Goal: Task Accomplishment & Management: Manage account settings

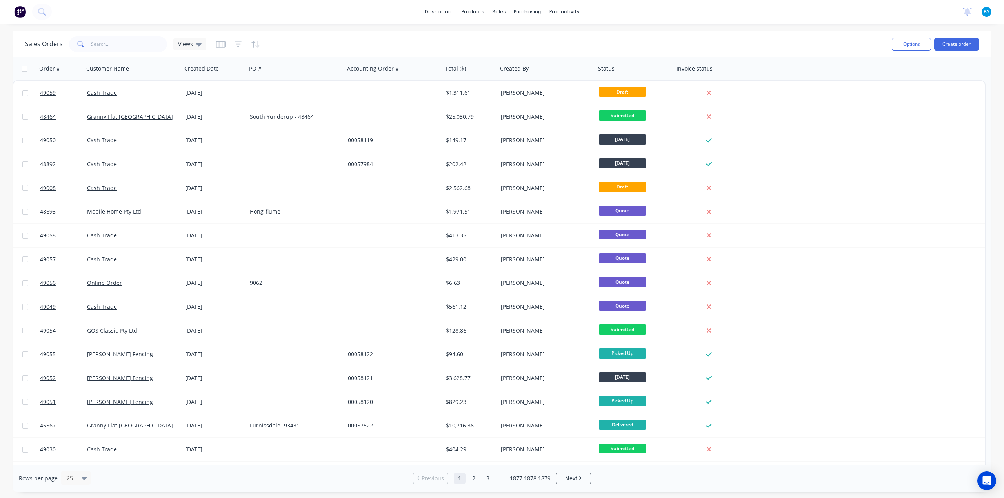
click at [614, 46] on div "Sales Orders Views" at bounding box center [455, 44] width 860 height 19
click at [99, 43] on input "text" at bounding box center [129, 44] width 76 height 16
type input "48849"
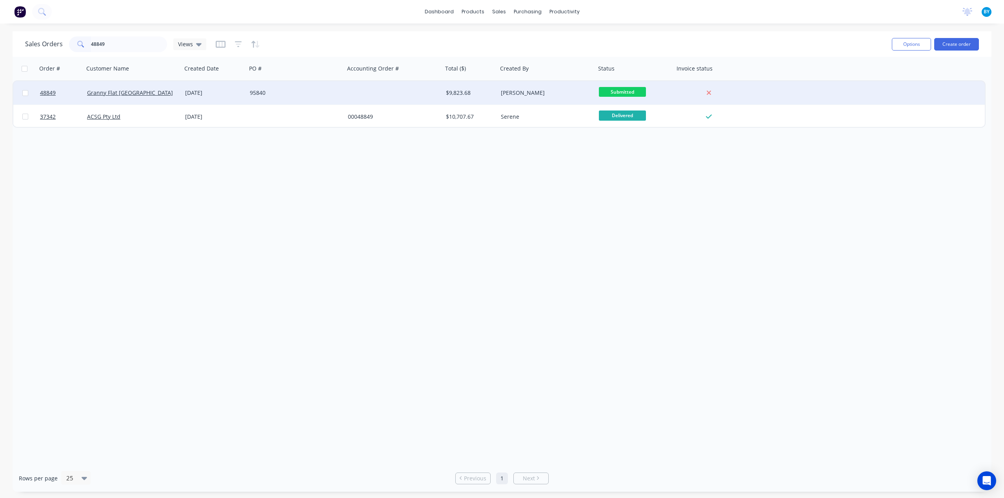
click at [161, 92] on div "Granny Flat [GEOGRAPHIC_DATA]" at bounding box center [130, 93] width 87 height 8
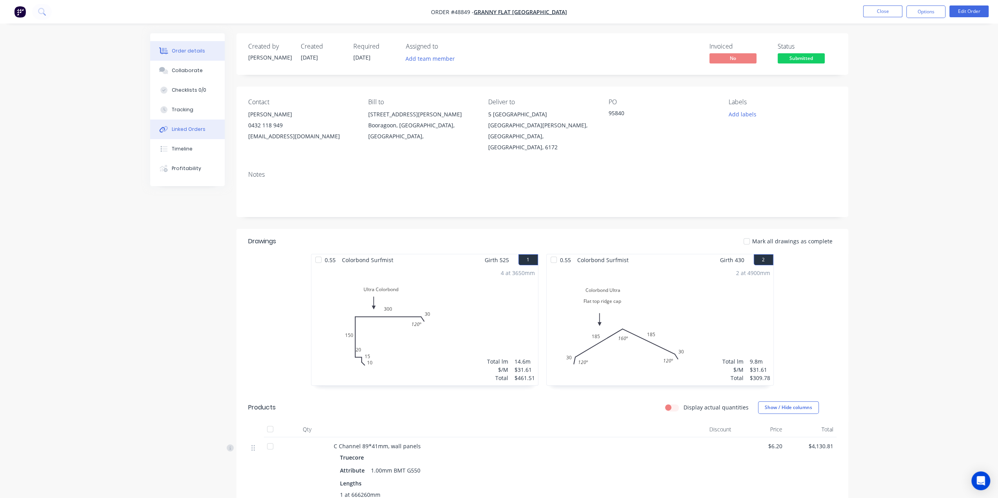
click at [196, 125] on button "Linked Orders" at bounding box center [187, 130] width 74 height 20
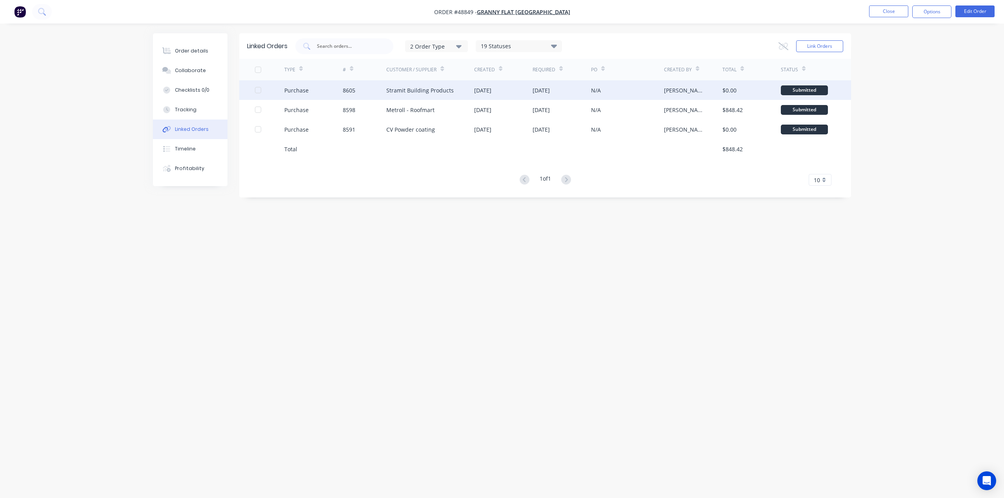
click at [467, 87] on div "Stramit Building Products" at bounding box center [430, 90] width 88 height 20
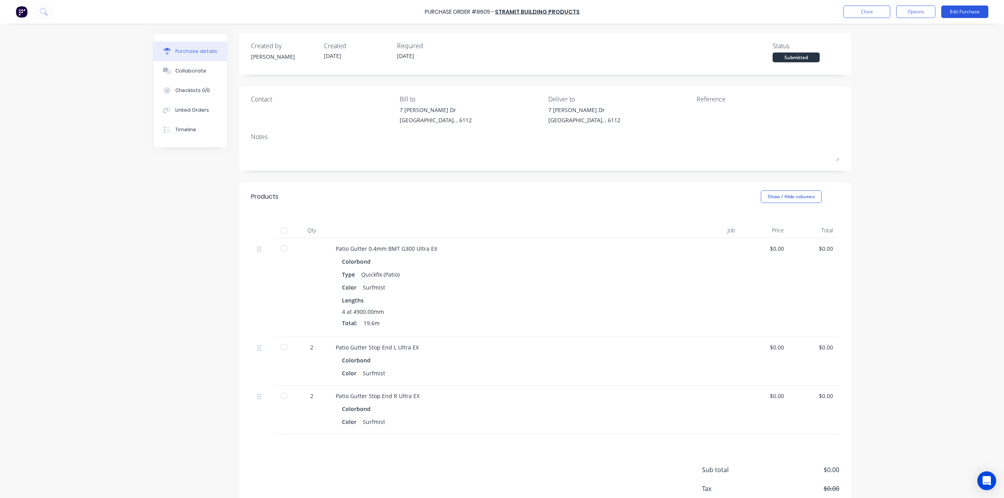
click at [955, 11] on button "Edit Purchase" at bounding box center [964, 11] width 47 height 13
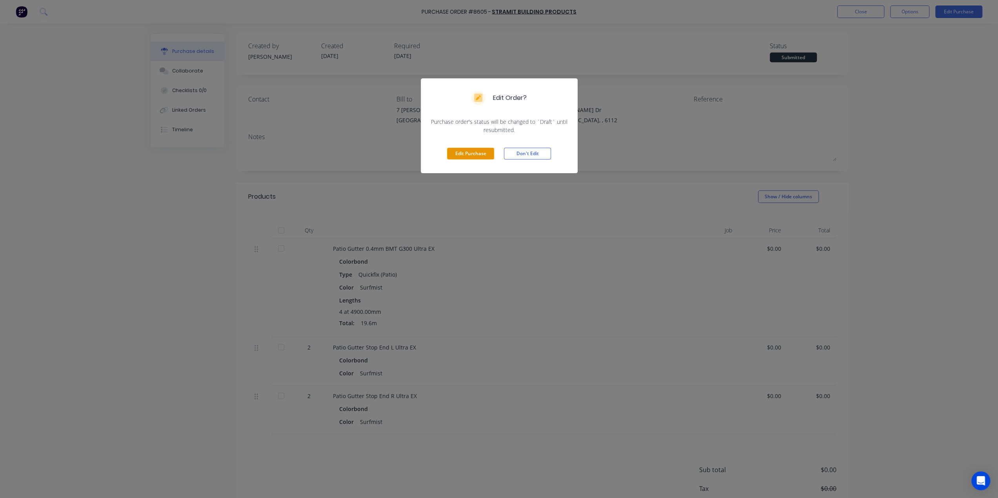
click at [469, 154] on button "Edit Purchase" at bounding box center [470, 154] width 47 height 12
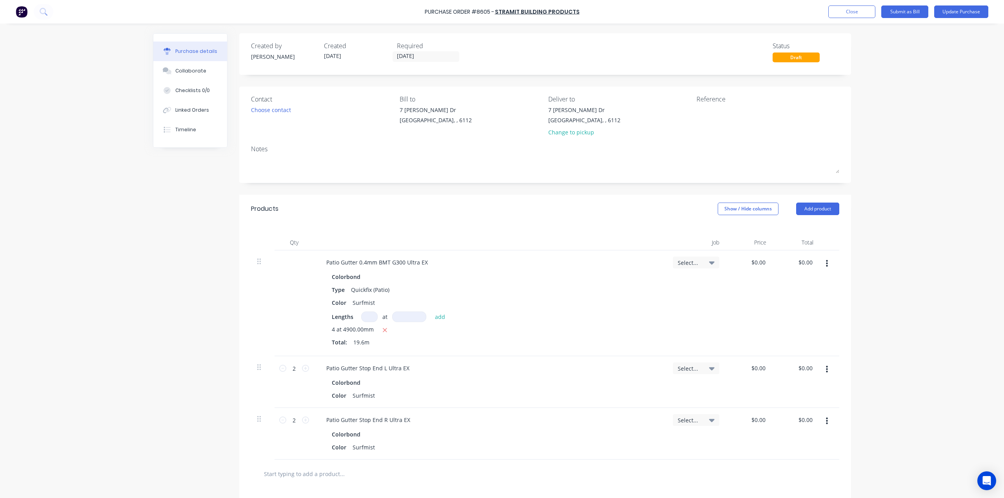
click at [826, 261] on icon "button" at bounding box center [827, 264] width 2 height 9
click at [809, 331] on button "Delete" at bounding box center [802, 332] width 67 height 16
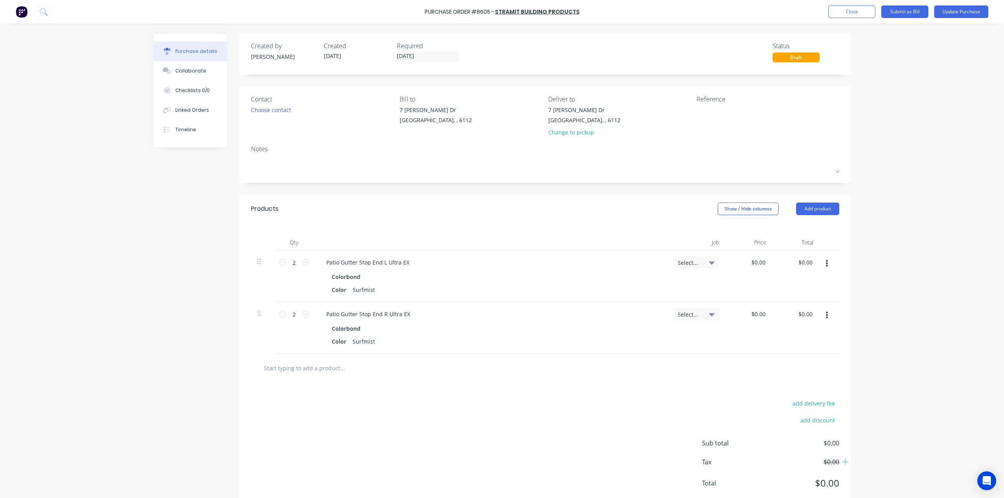
click at [822, 269] on button "button" at bounding box center [826, 264] width 18 height 14
click at [814, 334] on button "Delete" at bounding box center [802, 332] width 67 height 16
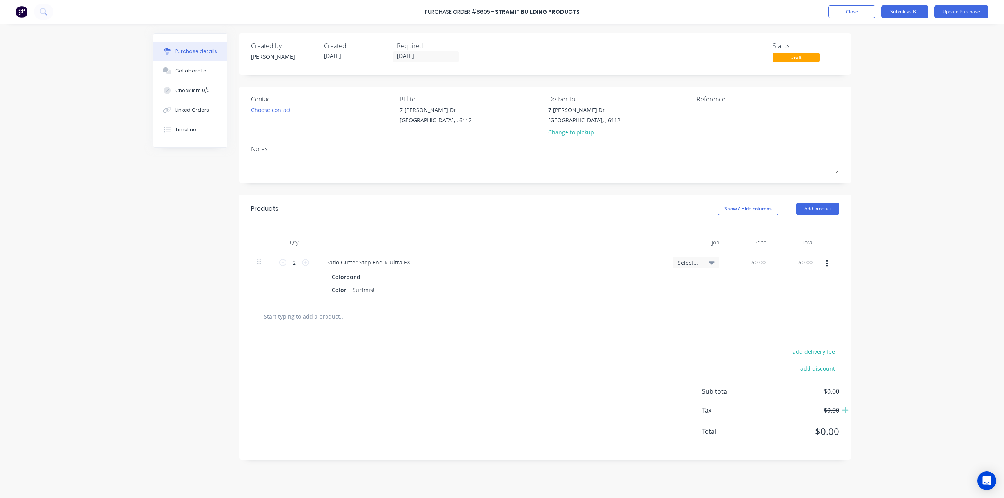
click at [828, 263] on button "button" at bounding box center [826, 264] width 18 height 14
drag, startPoint x: 817, startPoint y: 328, endPoint x: 812, endPoint y: 251, distance: 76.6
click at [817, 328] on button "Delete" at bounding box center [802, 332] width 67 height 16
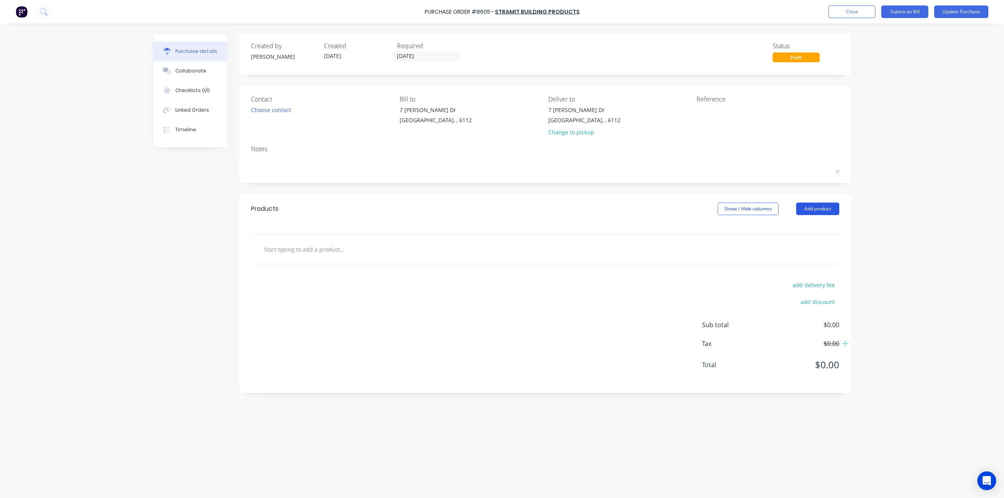
click at [810, 211] on button "Add product" at bounding box center [817, 209] width 43 height 13
click at [799, 248] on div "Basic product" at bounding box center [802, 244] width 60 height 11
drag, startPoint x: 388, startPoint y: 263, endPoint x: 370, endPoint y: 264, distance: 17.7
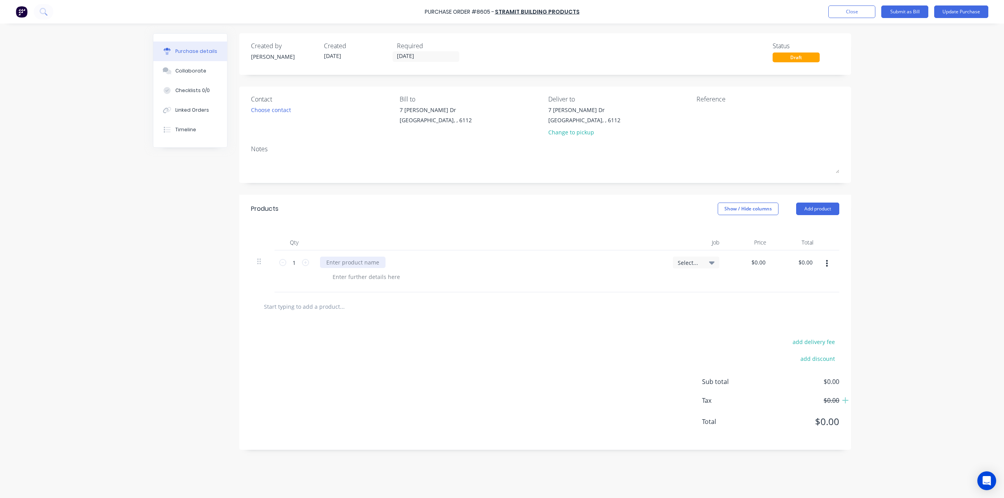
click at [387, 263] on div at bounding box center [490, 262] width 340 height 11
click at [370, 264] on div at bounding box center [352, 262] width 65 height 11
click at [405, 359] on div "add delivery fee add discount Sub total $0.00 Tax $0.00 Total $0.00" at bounding box center [545, 385] width 612 height 129
click at [964, 14] on button "Update Purchase" at bounding box center [961, 11] width 54 height 13
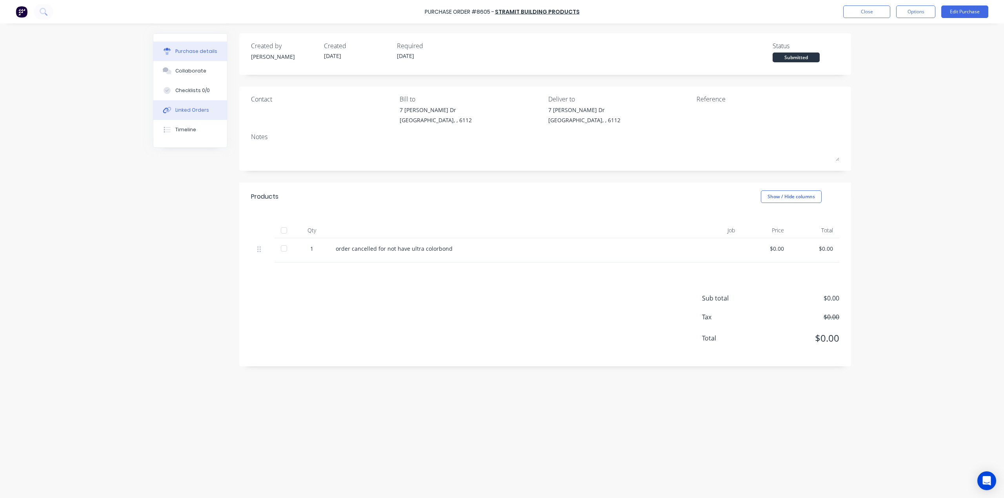
click at [191, 113] on div "Linked Orders" at bounding box center [192, 110] width 34 height 7
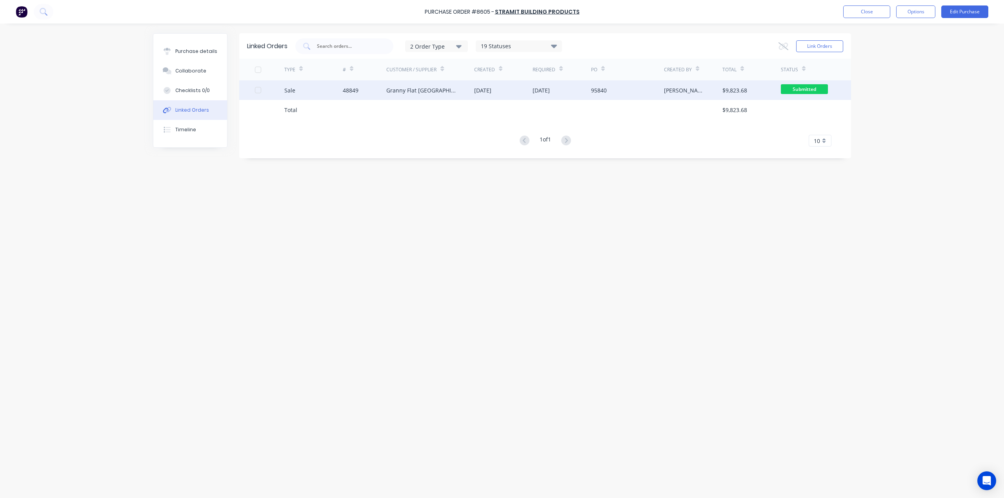
click at [429, 90] on div "Granny Flat [GEOGRAPHIC_DATA]" at bounding box center [430, 90] width 88 height 20
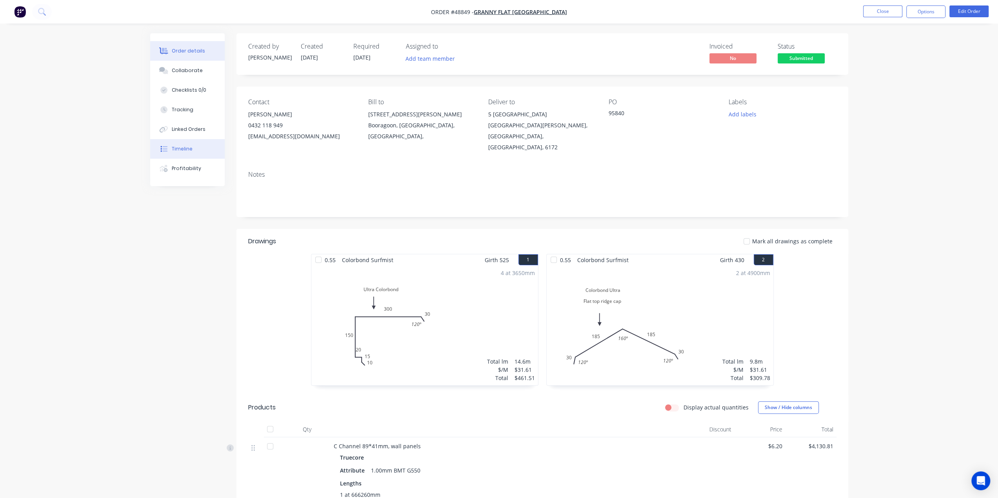
click at [175, 147] on div "Timeline" at bounding box center [182, 148] width 21 height 7
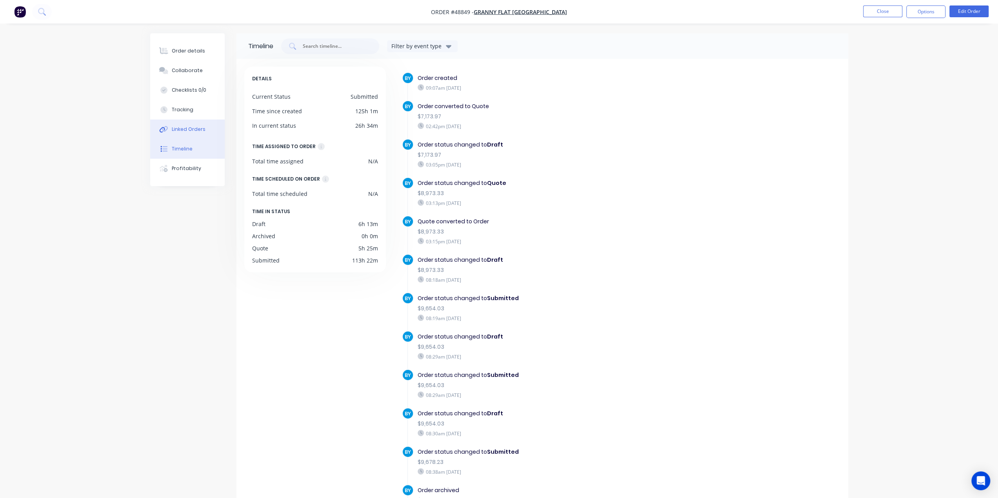
click at [160, 132] on icon at bounding box center [163, 129] width 9 height 7
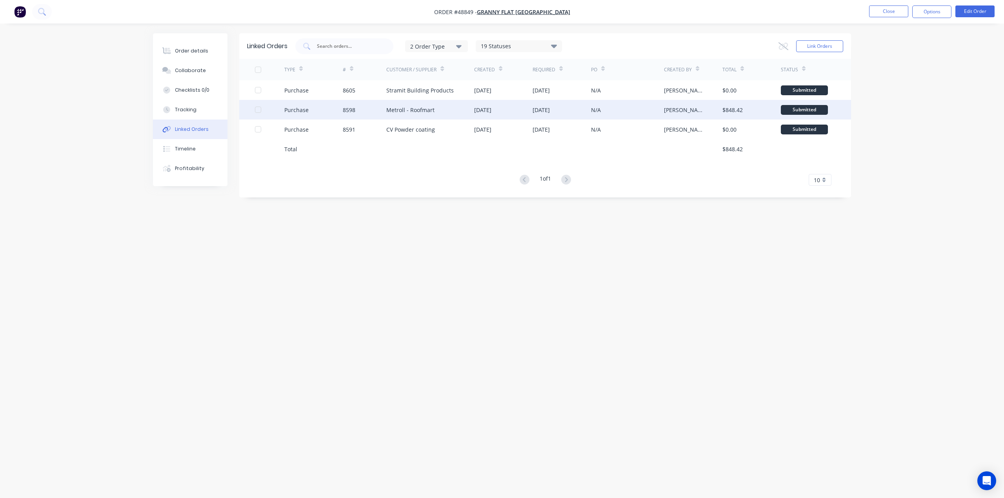
click at [456, 111] on div "Metroll - Roofmart" at bounding box center [430, 110] width 88 height 20
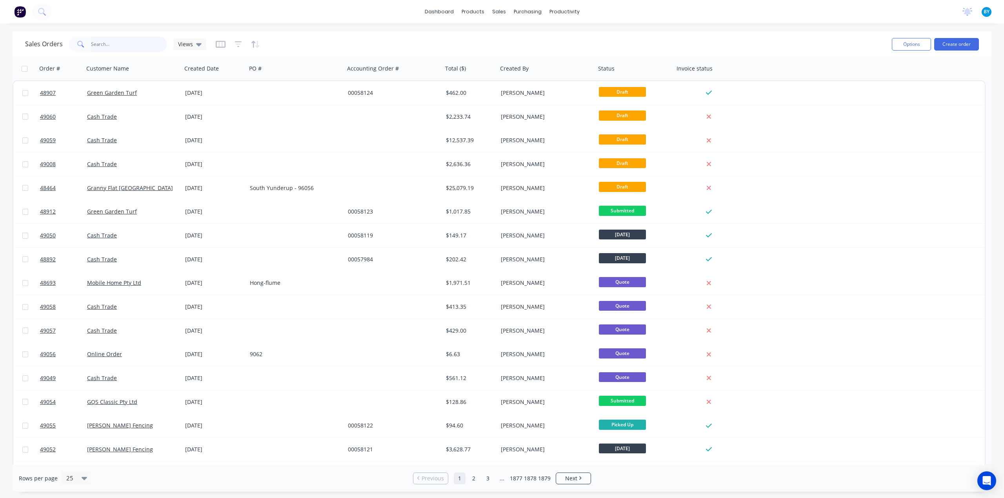
click at [105, 39] on input "text" at bounding box center [129, 44] width 76 height 16
type input "w"
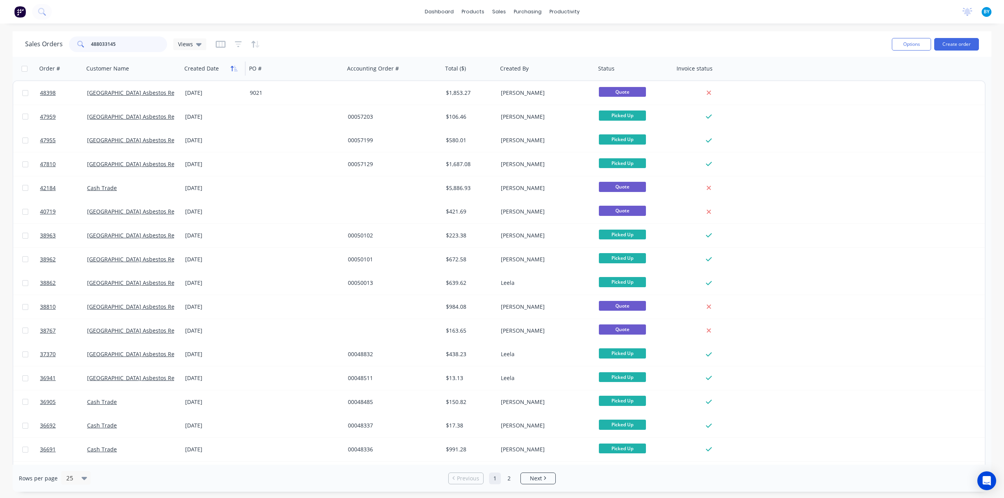
type input "488033145"
click at [234, 68] on icon "button" at bounding box center [234, 68] width 7 height 6
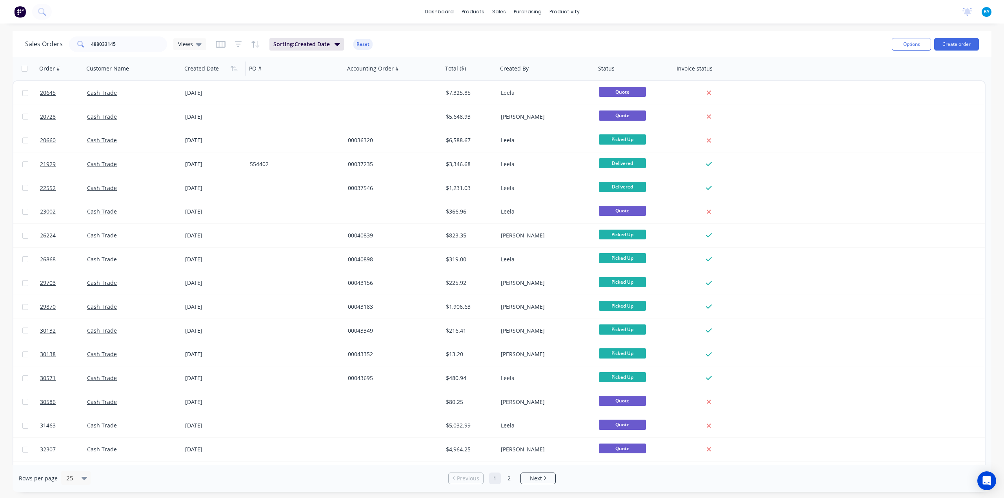
click at [234, 69] on icon "button" at bounding box center [234, 68] width 7 height 6
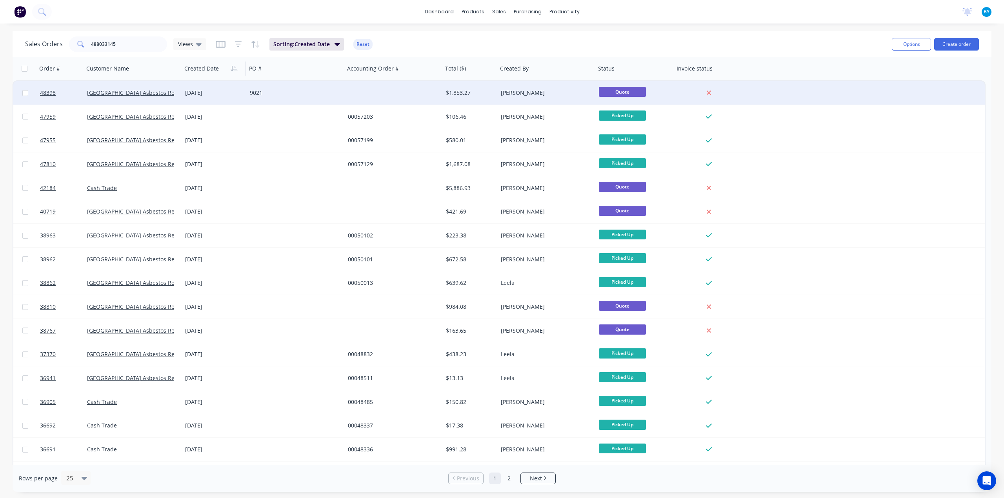
click at [327, 94] on div "9021" at bounding box center [293, 93] width 87 height 8
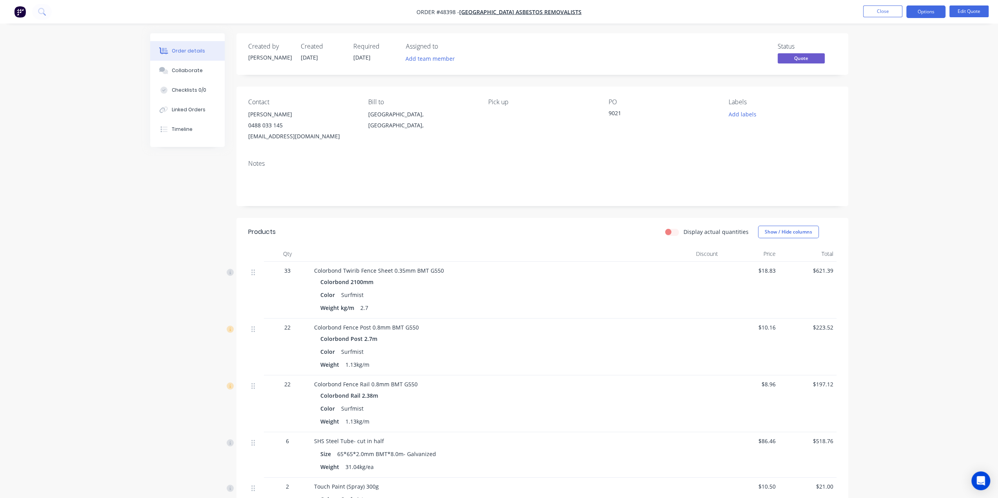
click at [72, 192] on div "Order details Collaborate Checklists 0/0 Linked Orders Timeline Order details C…" at bounding box center [499, 393] width 998 height 787
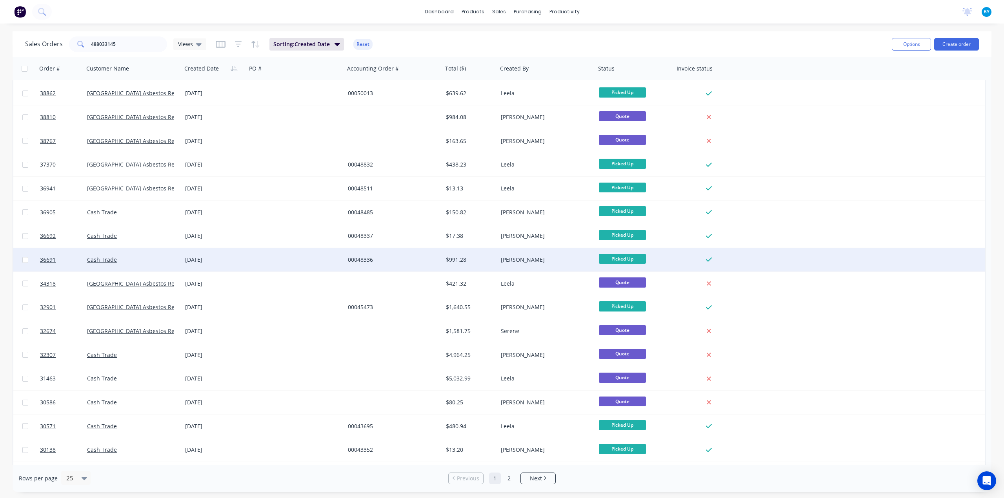
scroll to position [210, 0]
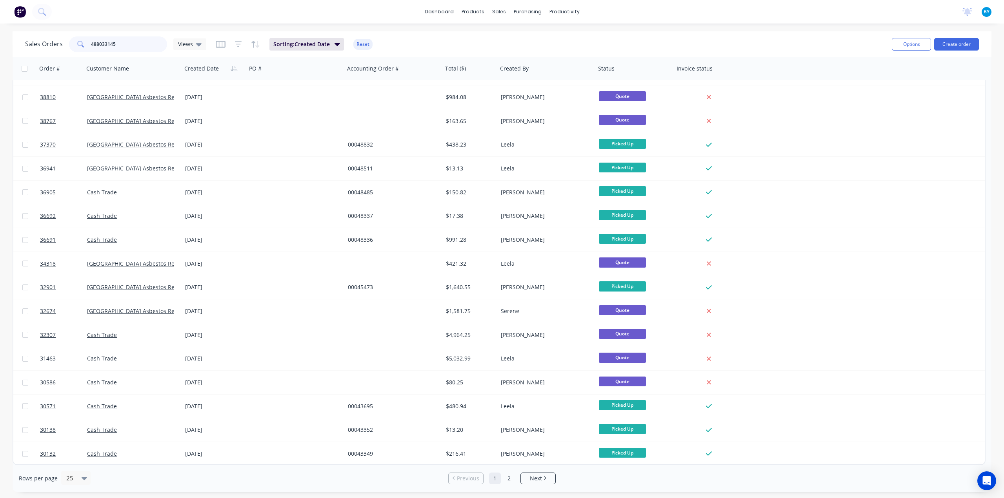
drag, startPoint x: 137, startPoint y: 51, endPoint x: 9, endPoint y: 19, distance: 132.1
click at [9, 19] on div "dashboard products sales purchasing productivity dashboard products Product Cat…" at bounding box center [502, 249] width 1004 height 498
type input "racheal"
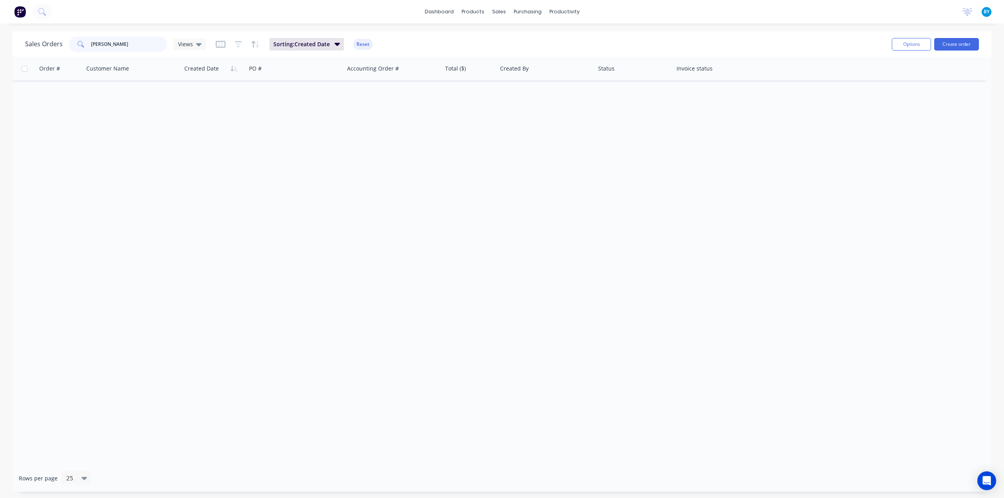
drag, startPoint x: 143, startPoint y: 49, endPoint x: 24, endPoint y: 11, distance: 124.2
click at [25, 40] on div "Sales Orders racheal Views" at bounding box center [115, 44] width 181 height 16
click at [24, 11] on img at bounding box center [20, 12] width 12 height 12
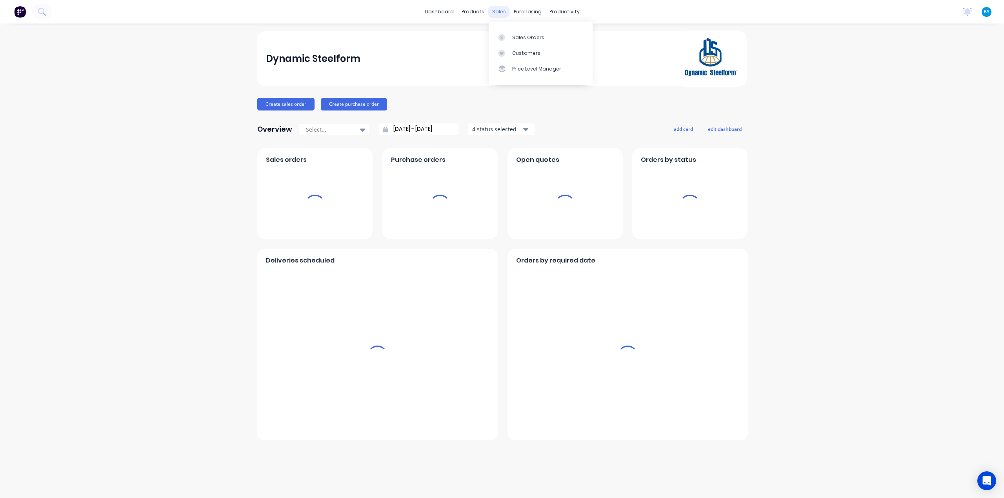
click at [498, 12] on div "sales" at bounding box center [499, 12] width 22 height 12
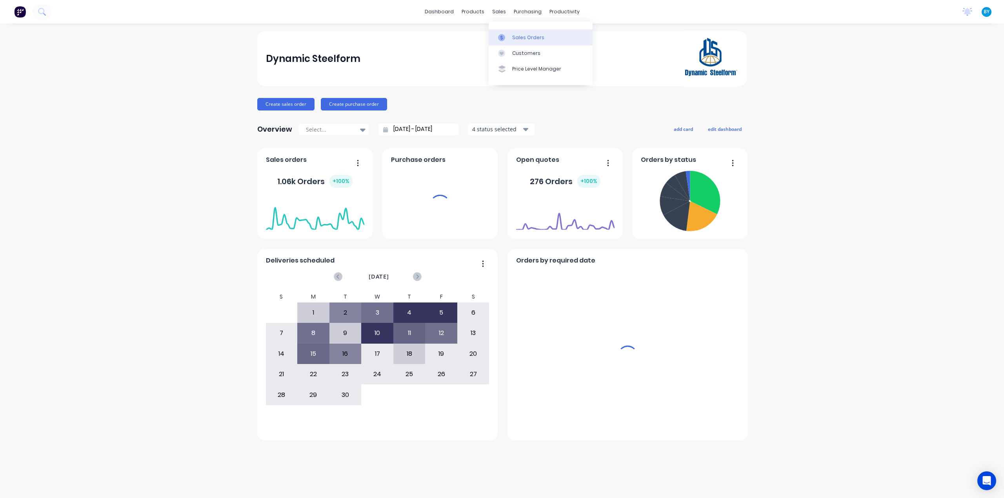
click at [499, 29] on link "Sales Orders" at bounding box center [541, 37] width 104 height 16
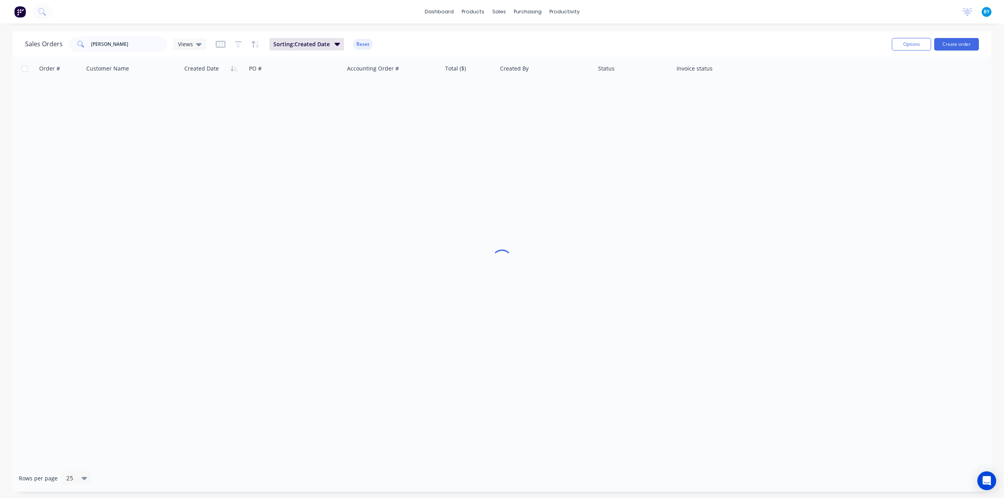
click at [514, 38] on div "Sales Orders racheal Views Sorting: Created Date Reset" at bounding box center [455, 44] width 860 height 19
click at [368, 42] on button "Reset" at bounding box center [362, 44] width 19 height 11
drag, startPoint x: 22, startPoint y: 26, endPoint x: 16, endPoint y: 26, distance: 5.9
click at [16, 26] on div "dashboard products sales purchasing productivity dashboard products Product Cat…" at bounding box center [502, 249] width 1004 height 498
